Goal: Transaction & Acquisition: Book appointment/travel/reservation

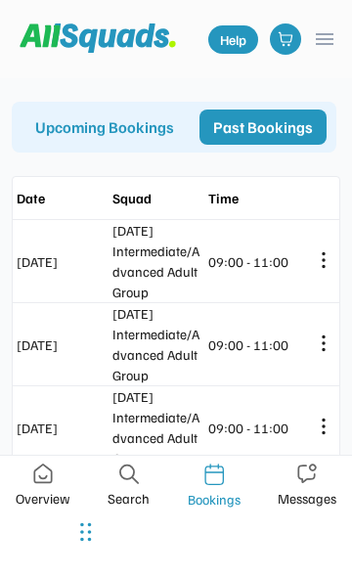
click at [158, 128] on div "Upcoming Bookings" at bounding box center [105, 127] width 166 height 35
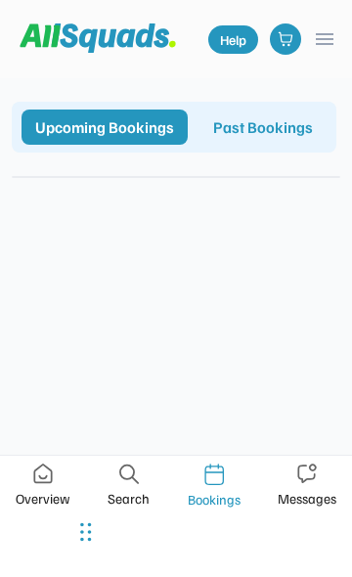
click at [133, 480] on img at bounding box center [129, 474] width 20 height 21
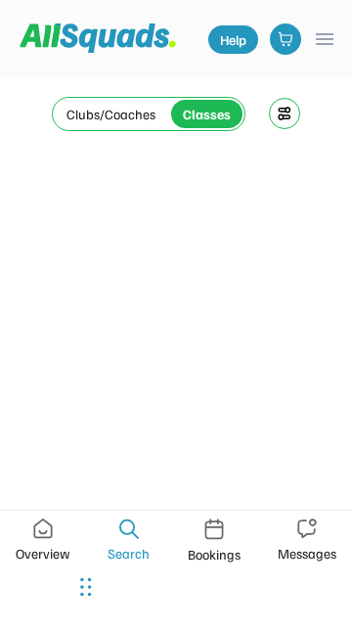
click at [47, 524] on img at bounding box center [43, 528] width 20 height 21
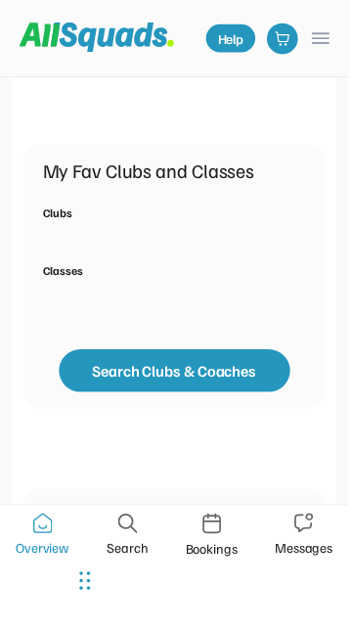
scroll to position [711, 0]
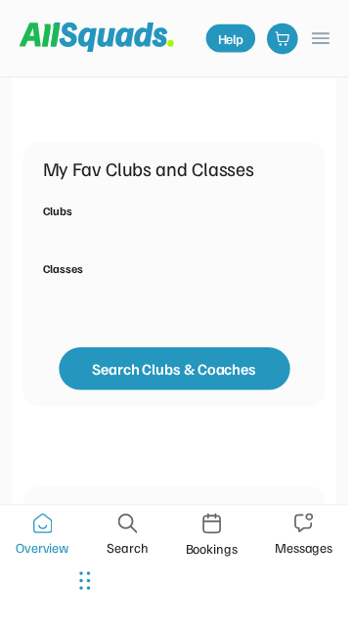
click at [63, 204] on div "Clubs" at bounding box center [58, 213] width 30 height 18
click at [192, 351] on button "Search Clubs & Coaches" at bounding box center [177, 372] width 234 height 43
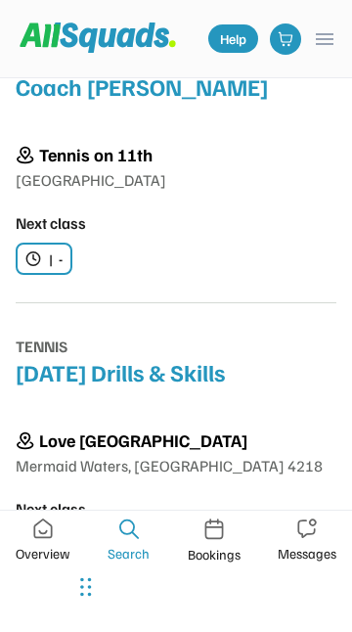
scroll to position [4115, 0]
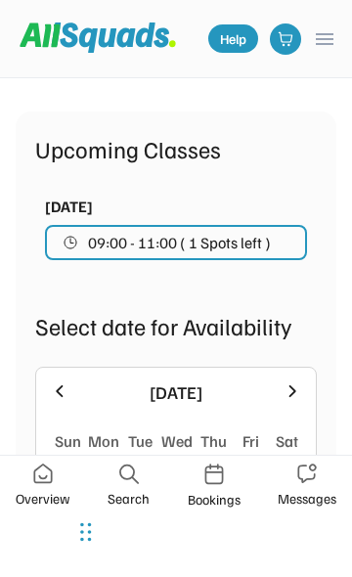
scroll to position [528, 0]
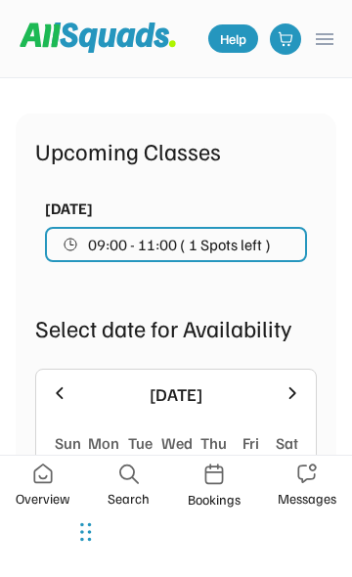
click at [137, 74] on div "Add to favourites" at bounding box center [113, 61] width 133 height 26
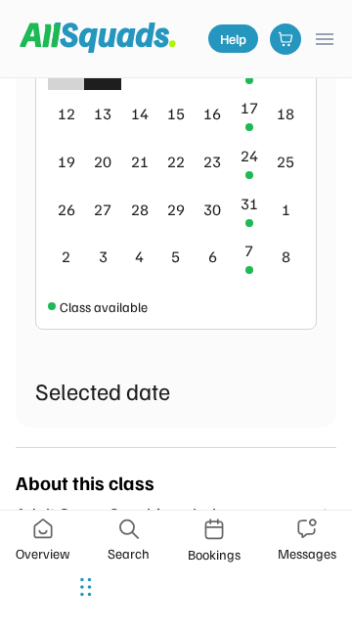
scroll to position [986, 0]
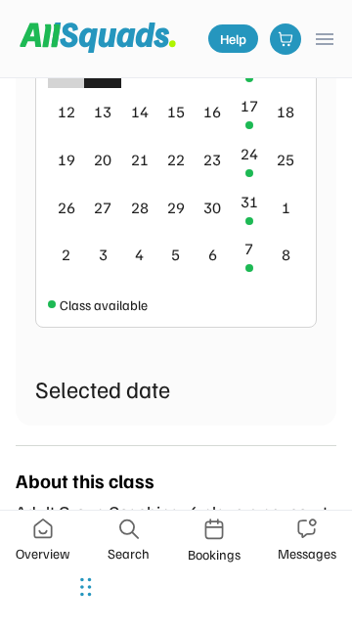
click at [249, 70] on div "10" at bounding box center [250, 58] width 18 height 23
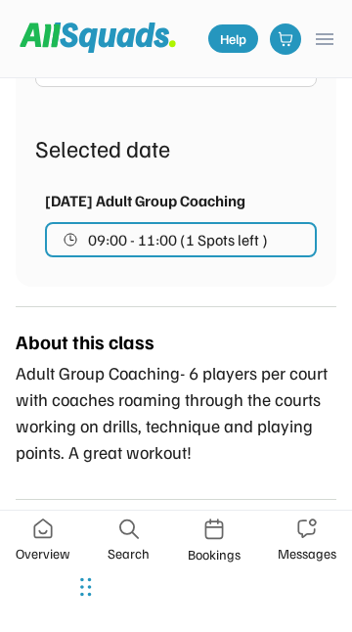
scroll to position [1506, 0]
click at [230, 232] on span "09:00 - 11:00 (1 Spots left )" at bounding box center [178, 240] width 180 height 16
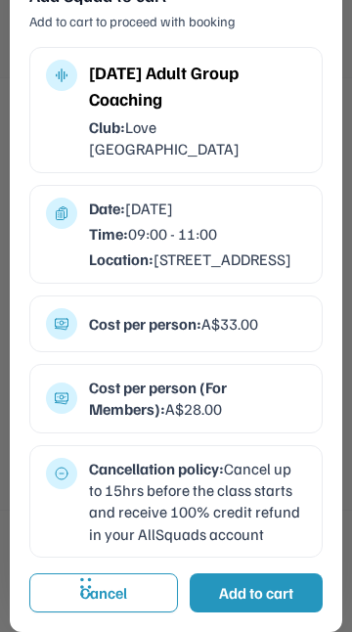
scroll to position [1779, 0]
click at [273, 592] on div "Add to cart" at bounding box center [256, 592] width 74 height 23
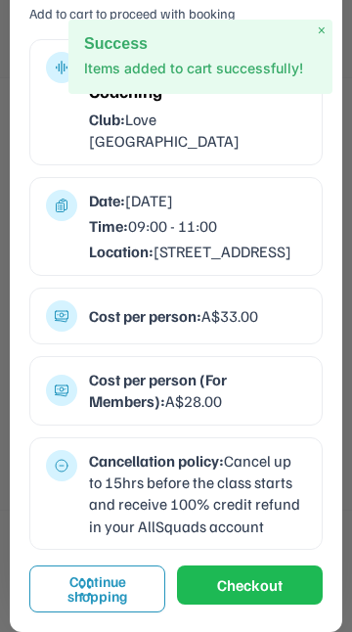
scroll to position [1792, 0]
click at [252, 590] on button "Checkout" at bounding box center [250, 584] width 146 height 39
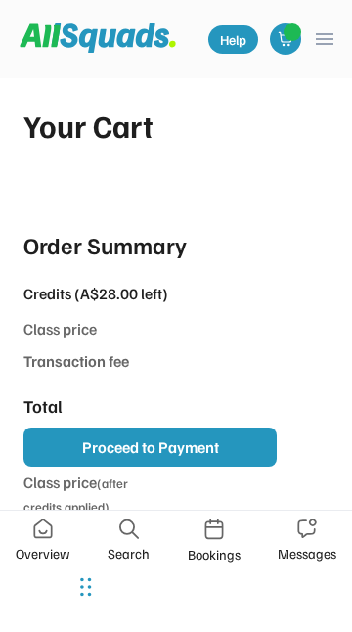
type input "*******"
type input "***"
type input "******"
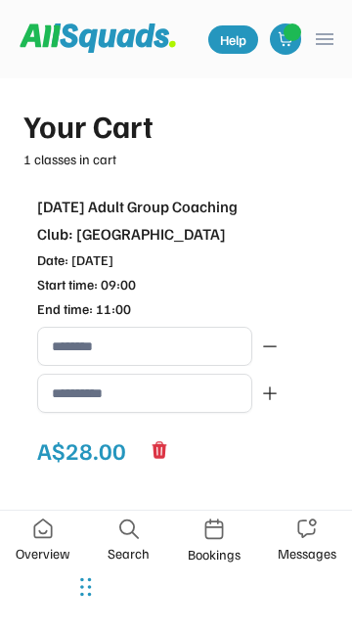
type input "**********"
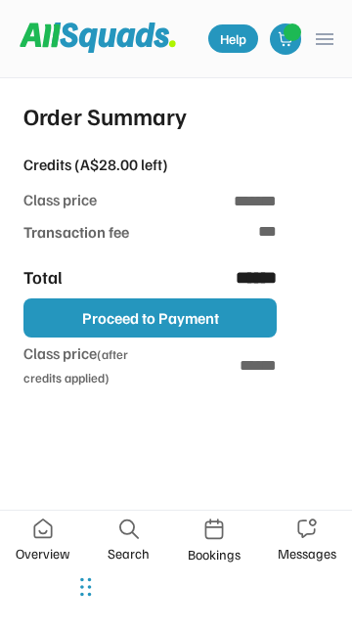
scroll to position [557, 0]
click at [190, 298] on button "Proceed to Payment" at bounding box center [149, 317] width 253 height 39
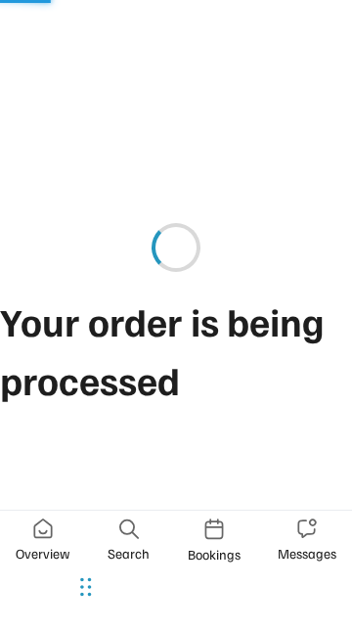
type input "**"
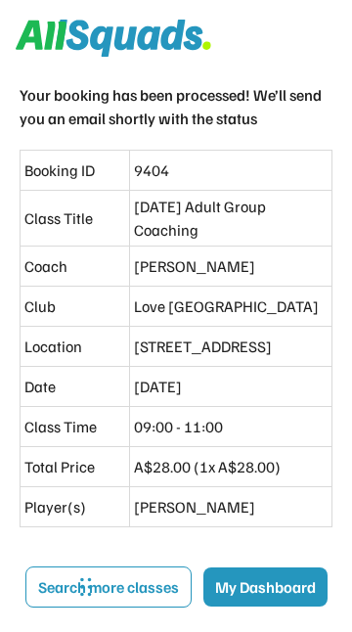
scroll to position [55, 0]
click at [203, 606] on button "My Dashboard" at bounding box center [265, 586] width 124 height 39
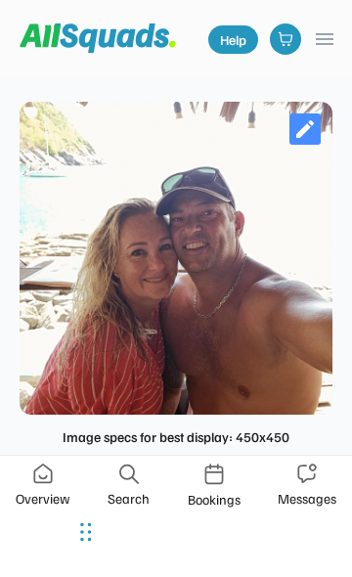
click at [331, 38] on button "menu" at bounding box center [324, 38] width 23 height 23
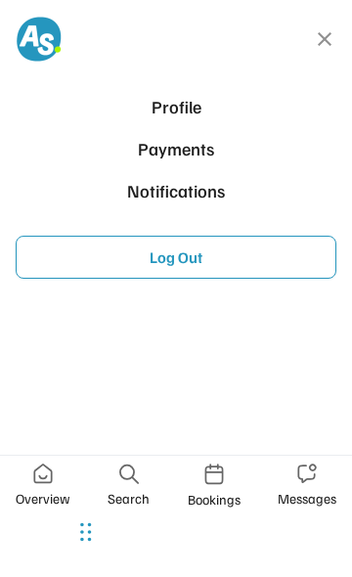
click at [328, 46] on button "close" at bounding box center [324, 38] width 23 height 23
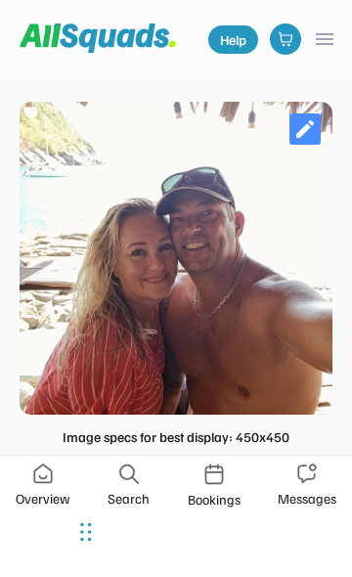
click at [330, 42] on button "menu" at bounding box center [324, 38] width 23 height 23
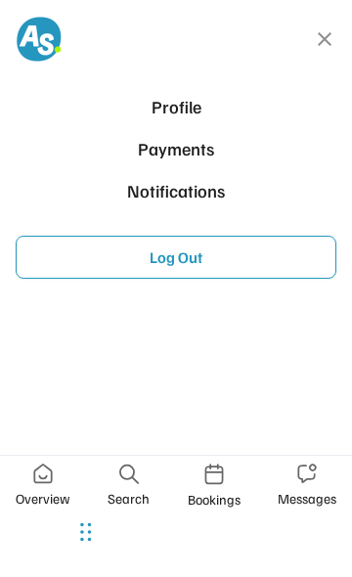
click at [191, 259] on button "Log Out" at bounding box center [176, 257] width 321 height 43
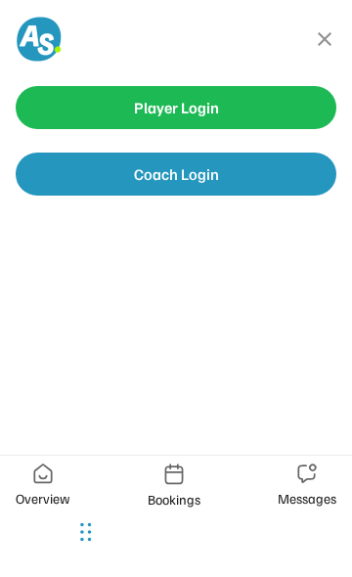
click at [321, 35] on button "close" at bounding box center [324, 38] width 23 height 23
